Goal: Task Accomplishment & Management: Use online tool/utility

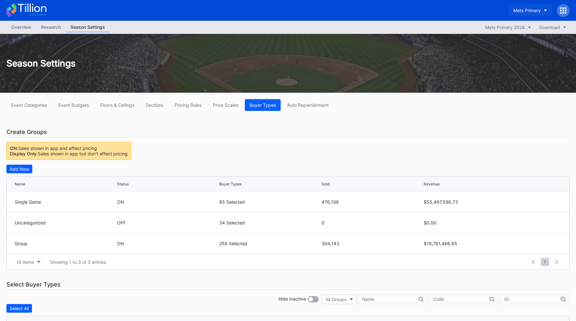
click at [540, 8] on div "Mets Primary" at bounding box center [527, 10] width 28 height 5
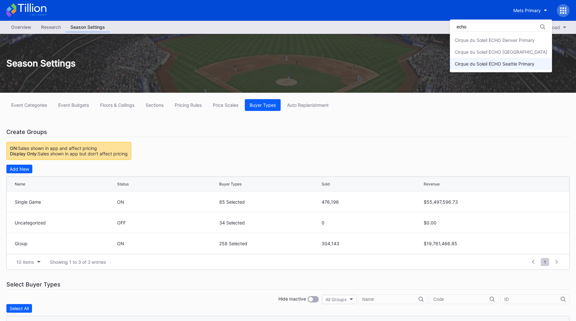
type input "echo"
click at [468, 59] on div "Cirque du Soleil ECHO Seattle Primary" at bounding box center [501, 64] width 102 height 12
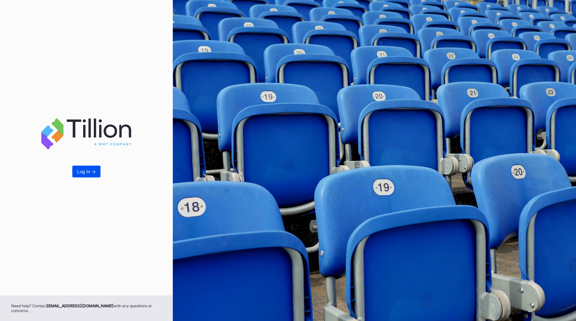
click at [83, 174] on div "Log In ->" at bounding box center [86, 171] width 19 height 5
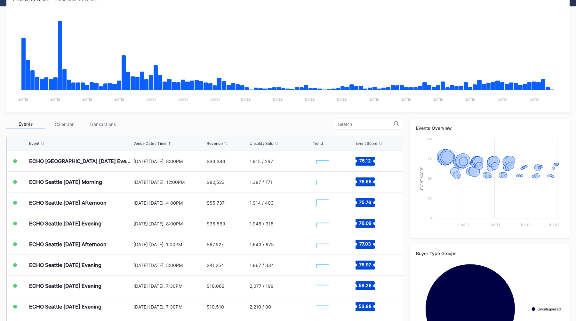
scroll to position [94, 0]
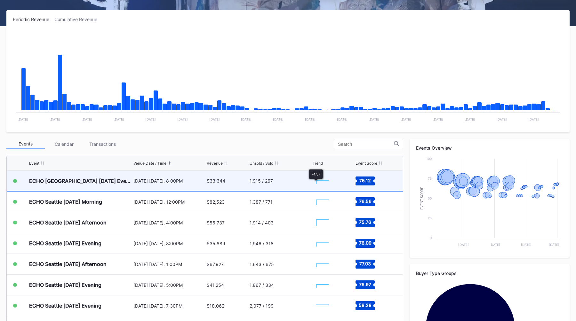
click at [285, 183] on div "1,915 / 267" at bounding box center [281, 181] width 62 height 20
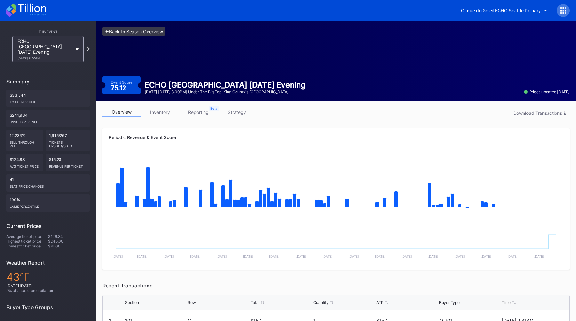
click at [133, 28] on link "<- Back to Season Overview" at bounding box center [133, 31] width 63 height 9
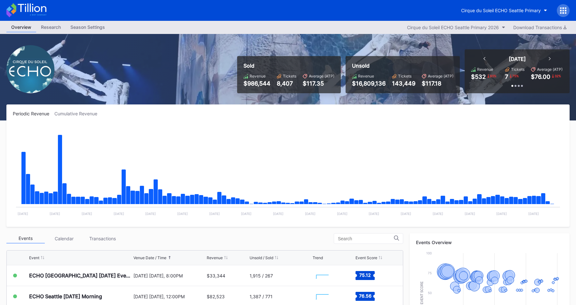
click at [289, 122] on div "Periodic Revenue Cumulative Revenue Created with Highcharts 11.2.0 Chart title …" at bounding box center [287, 165] width 563 height 122
click at [343, 107] on div "Periodic Revenue Cumulative Revenue Created with Highcharts 11.2.0 Chart title …" at bounding box center [287, 165] width 563 height 122
click at [539, 31] on button "Download Transactions" at bounding box center [540, 27] width 60 height 9
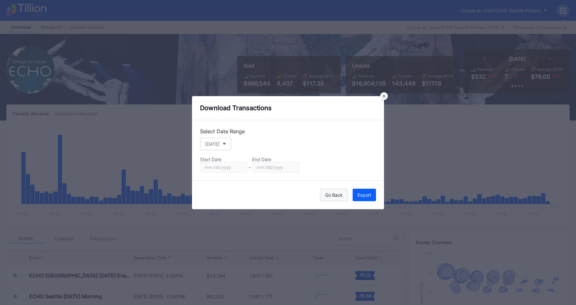
click at [331, 189] on button "Go Back" at bounding box center [334, 194] width 28 height 12
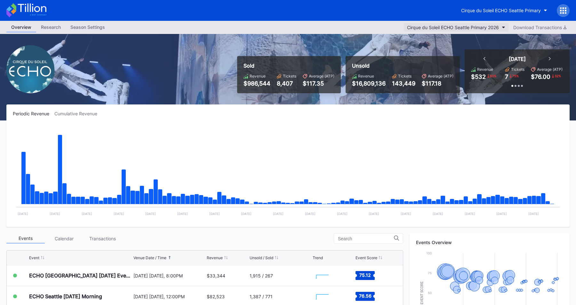
click at [475, 30] on button "Cirque du Soleil ECHO Seattle Primary 2026" at bounding box center [456, 27] width 105 height 9
click at [506, 11] on div "Cirque du Soleil ECHO Seattle Primary" at bounding box center [501, 10] width 80 height 5
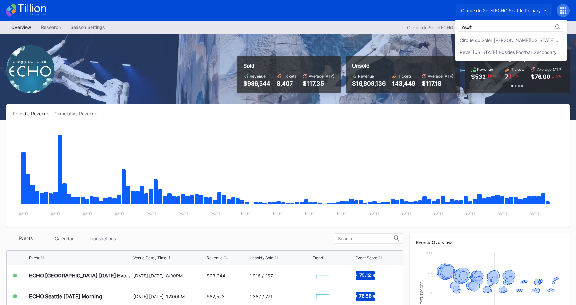
type input "washin"
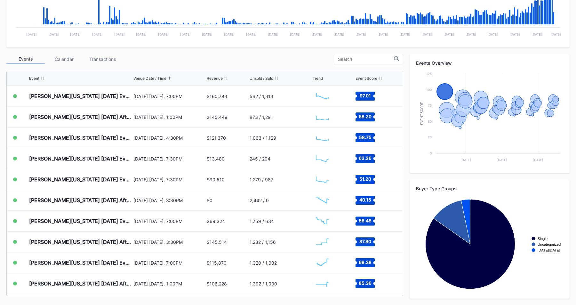
click at [314, 59] on div "Events Calendar Transactions" at bounding box center [204, 59] width 397 height 11
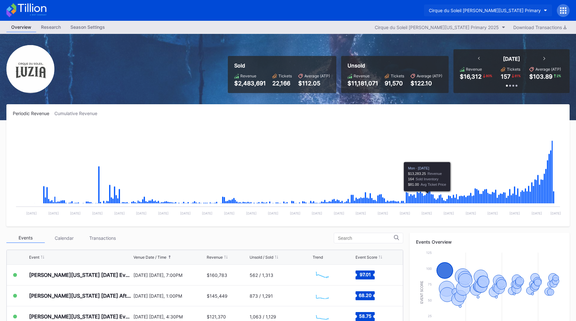
click at [489, 9] on div "Cirque du Soleil [PERSON_NAME][US_STATE] Primary" at bounding box center [485, 10] width 112 height 5
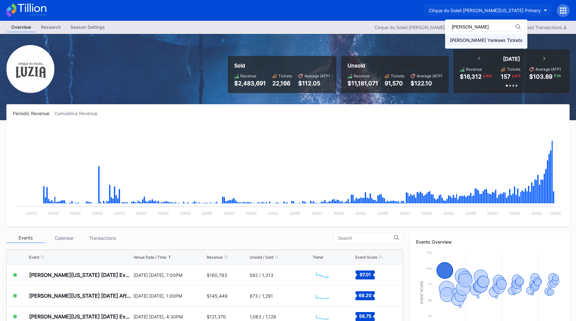
type input "[PERSON_NAME]"
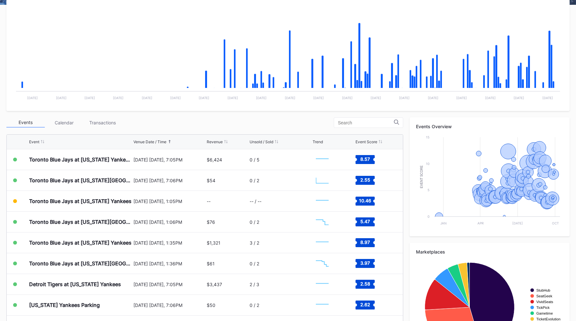
scroll to position [120, 0]
